Goal: Navigation & Orientation: Find specific page/section

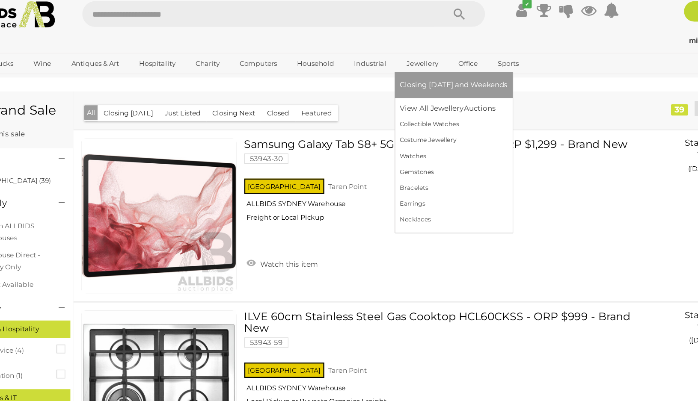
click at [408, 60] on link "Jewellery" at bounding box center [406, 60] width 38 height 14
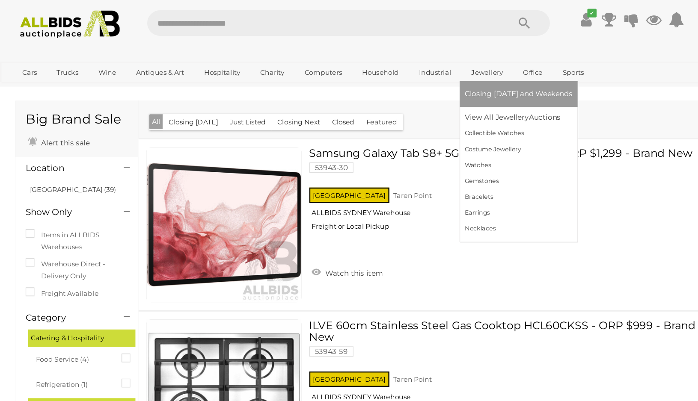
click at [400, 60] on link "Jewellery" at bounding box center [406, 60] width 38 height 14
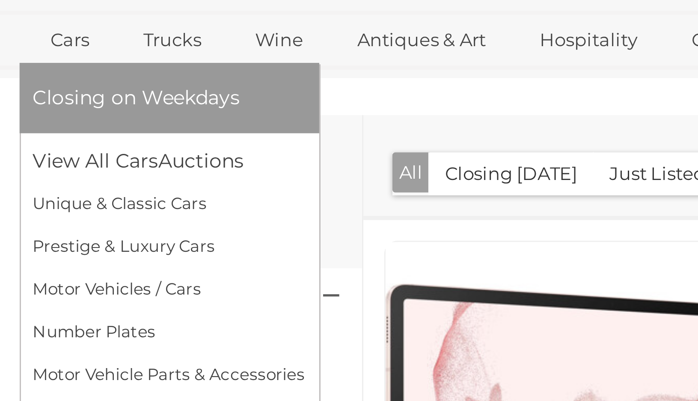
click at [25, 60] on link "Cars" at bounding box center [24, 60] width 23 height 14
click at [28, 102] on link "View All Cars Auctions" at bounding box center [55, 98] width 84 height 13
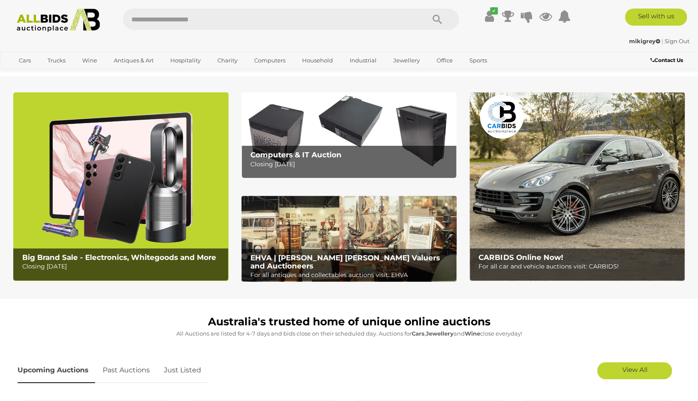
click at [338, 168] on img at bounding box center [576, 186] width 215 height 189
